Goal: Task Accomplishment & Management: Use online tool/utility

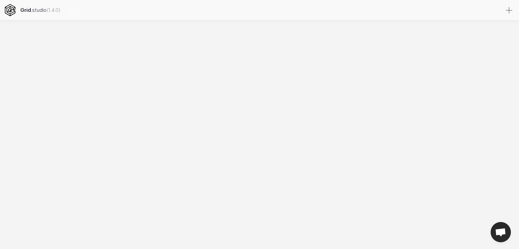
select select
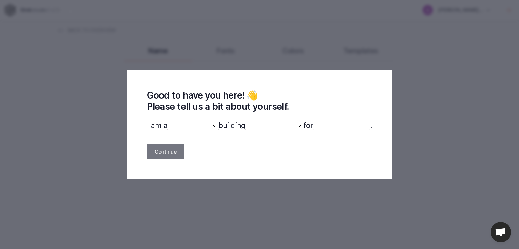
click at [184, 119] on div "Good to have you here! 👋 Please tell us a bit about yourself. I am a designer d…" at bounding box center [260, 125] width 266 height 110
click at [197, 126] on select "designer developer marketer entrepreneur maker person" at bounding box center [192, 125] width 51 height 9
select select "designer"
click at [167, 122] on select "designer developer marketer entrepreneur maker person" at bounding box center [192, 125] width 51 height 9
select select
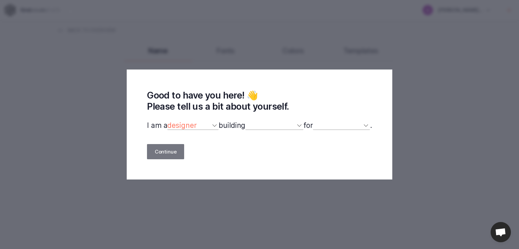
select select
drag, startPoint x: 214, startPoint y: 127, endPoint x: 221, endPoint y: 127, distance: 7.1
click at [214, 127] on select "designer developer marketer entrepreneur maker person" at bounding box center [192, 125] width 51 height 9
click at [267, 127] on select "a website(s) a portfolio a webshop(s) experiments something else" at bounding box center [274, 125] width 58 height 9
select select "website"
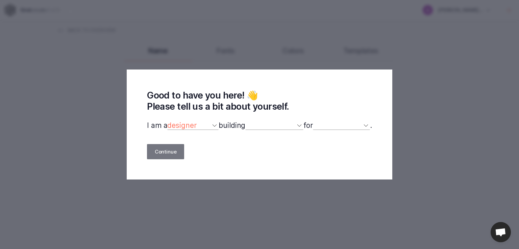
click at [246, 122] on select "a website(s) a portfolio a webshop(s) experiments something else" at bounding box center [274, 125] width 58 height 9
click at [323, 129] on select "myself our company a client a friend clients my dog (other)" at bounding box center [341, 125] width 57 height 9
select select "self"
click at [317, 122] on select "myself our company a client a friend clients my dog (other)" at bounding box center [341, 125] width 57 height 9
click at [164, 149] on button "Continue" at bounding box center [165, 151] width 37 height 15
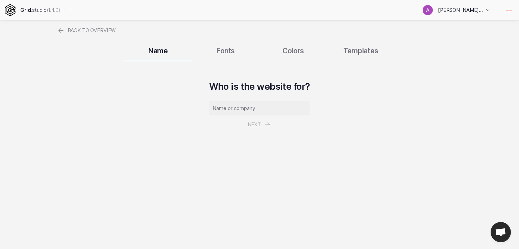
click at [234, 110] on input "text" at bounding box center [259, 108] width 101 height 14
type input "car"
click at [254, 122] on button "Next" at bounding box center [259, 125] width 39 height 18
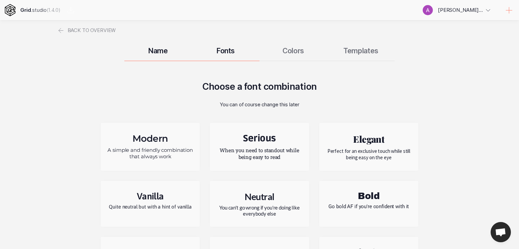
scroll to position [45, 0]
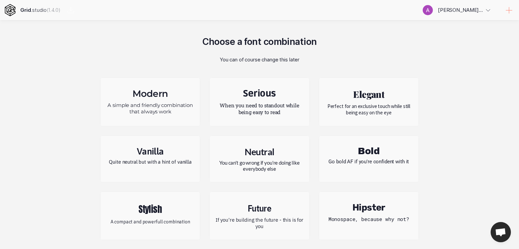
click at [282, 110] on p "When you need to standout while being easy to read" at bounding box center [259, 109] width 89 height 14
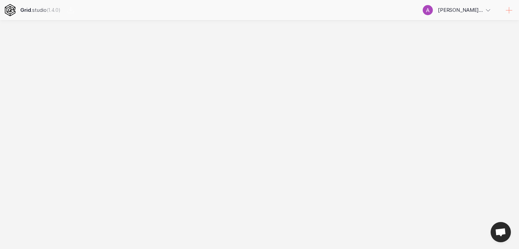
scroll to position [0, 0]
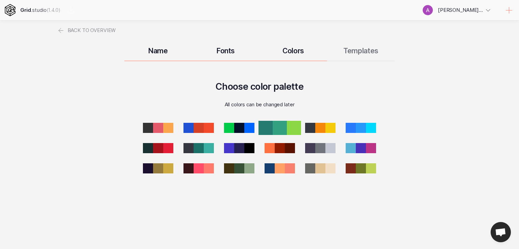
click at [282, 127] on div at bounding box center [280, 128] width 14 height 14
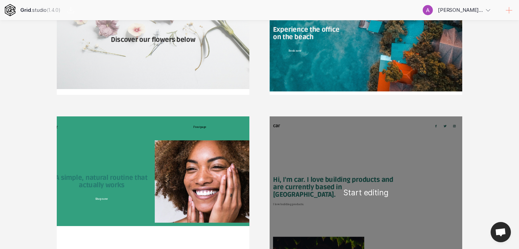
scroll to position [90, 0]
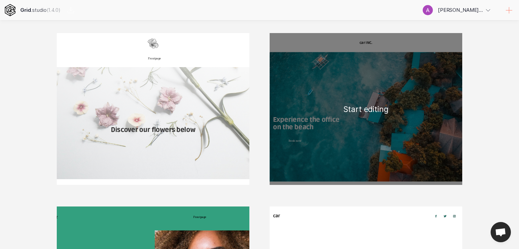
click at [309, 153] on div "car INC. Experience the office on the beach Book now Boat access Proin hendreri…" at bounding box center [366, 109] width 193 height 152
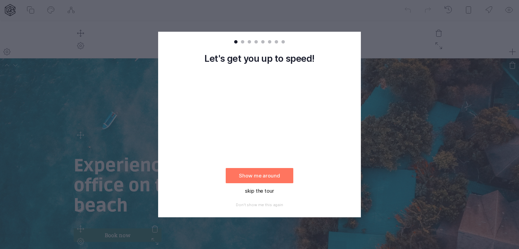
click at [263, 191] on button "skip the tour" at bounding box center [260, 190] width 68 height 15
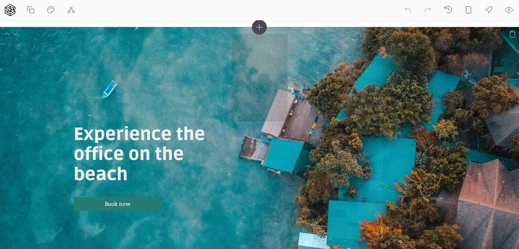
drag, startPoint x: 270, startPoint y: 117, endPoint x: 256, endPoint y: 58, distance: 59.7
click at [256, 58] on div "Experience the office on the beach Book now" at bounding box center [260, 157] width 372 height 246
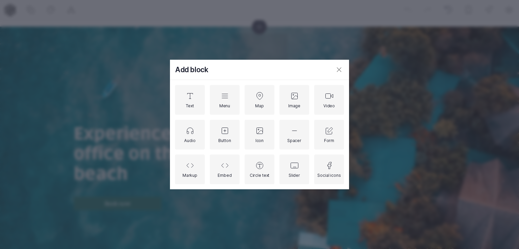
scroll to position [32, 0]
drag, startPoint x: 259, startPoint y: 25, endPoint x: 279, endPoint y: 42, distance: 25.4
click at [263, 31] on div "Add block Text Menu Map Image Video Audio Button Icon Spacer Form Markup Embed …" at bounding box center [259, 124] width 519 height 249
drag, startPoint x: 341, startPoint y: 70, endPoint x: 282, endPoint y: 44, distance: 64.1
click at [339, 69] on icon at bounding box center [339, 70] width 8 height 8
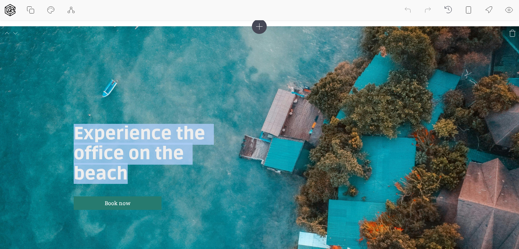
drag, startPoint x: 259, startPoint y: 29, endPoint x: 266, endPoint y: 69, distance: 40.2
drag, startPoint x: 258, startPoint y: 27, endPoint x: 252, endPoint y: 76, distance: 49.4
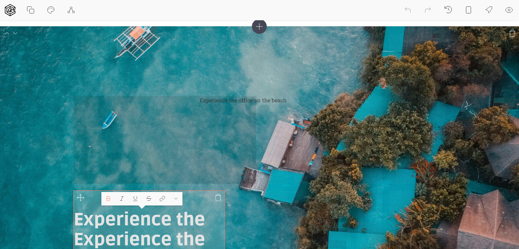
scroll to position [118, 0]
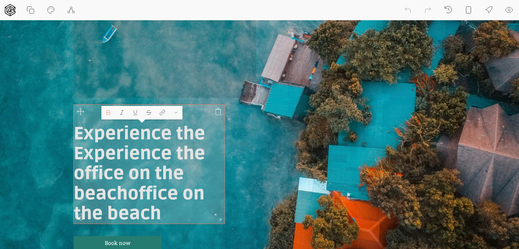
click at [91, 164] on strong "Experience the office on the beach" at bounding box center [142, 174] width 136 height 62
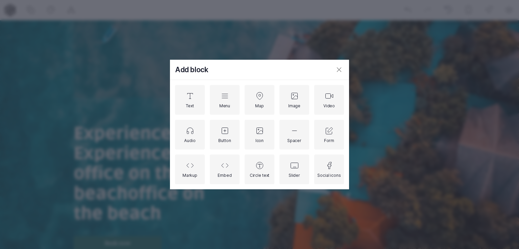
drag, startPoint x: 108, startPoint y: 170, endPoint x: 121, endPoint y: 146, distance: 27.3
click at [119, 150] on div "Add block Text Menu Map Image Video Audio Button Icon Spacer Form Markup Embed …" at bounding box center [259, 124] width 519 height 249
click at [330, 70] on button at bounding box center [339, 70] width 20 height 20
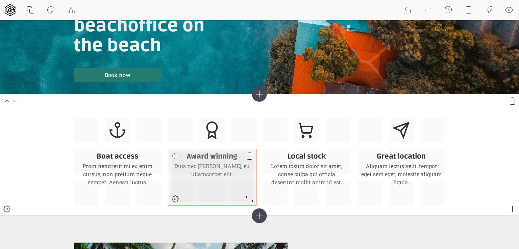
scroll to position [286, 0]
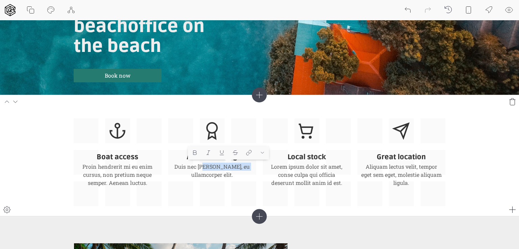
drag, startPoint x: 209, startPoint y: 169, endPoint x: 257, endPoint y: 168, distance: 47.3
click at [257, 168] on div "Boat access Proin hendrerit mi eu enim cursus, non pretium neque semper. Aenean…" at bounding box center [260, 163] width 372 height 88
click at [314, 211] on section "Boat access Proin hendrerit mi eu enim cursus, non pretium neque semper. Aenean…" at bounding box center [259, 156] width 519 height 122
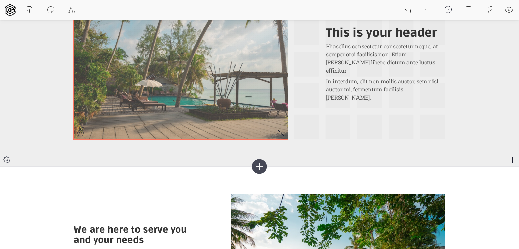
scroll to position [721, 0]
